Goal: Information Seeking & Learning: Learn about a topic

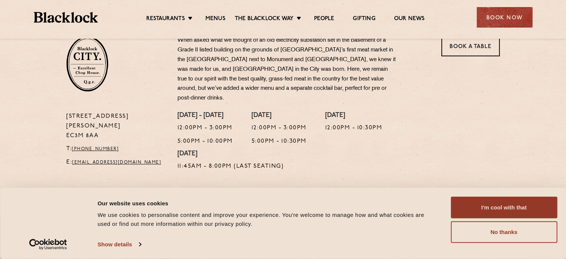
scroll to position [254, 0]
click at [209, 16] on link "Menus" at bounding box center [216, 19] width 20 height 8
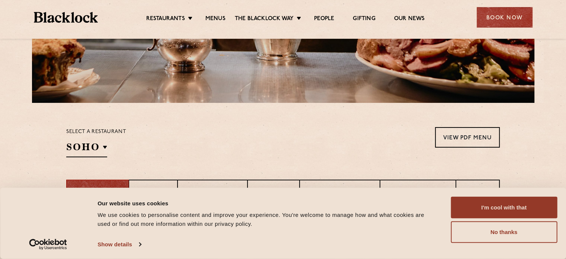
scroll to position [166, 0]
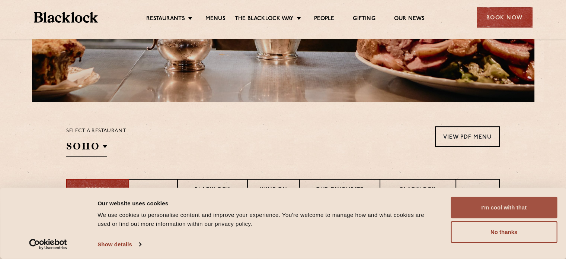
click at [496, 210] on button "I'm cool with that" at bounding box center [504, 208] width 107 height 22
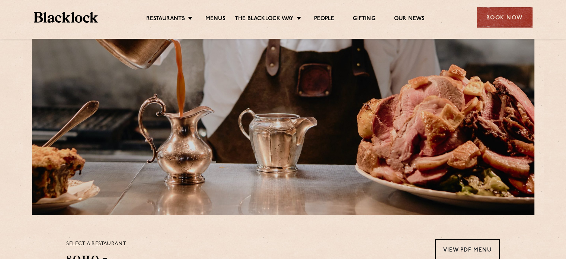
scroll to position [0, 0]
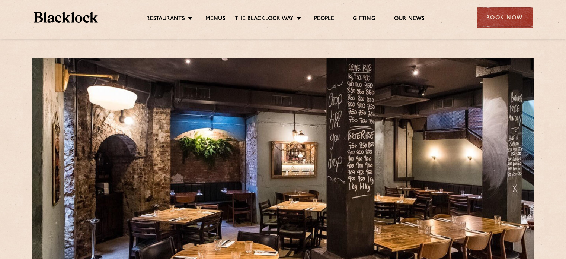
scroll to position [254, 0]
